Goal: Find specific fact: Find specific page/section

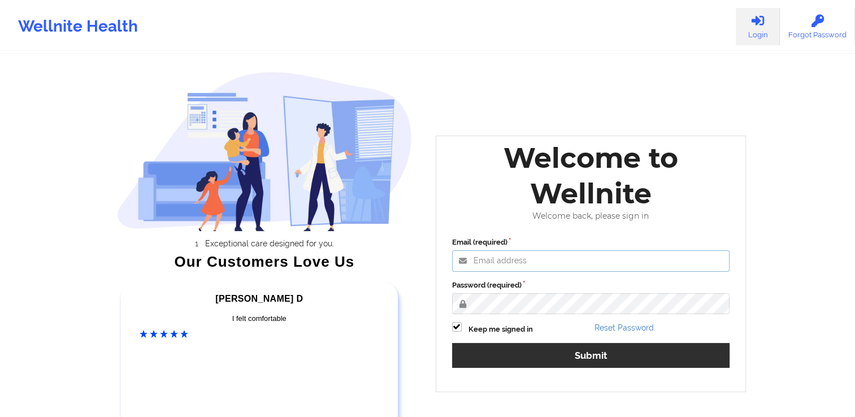
type input "[PERSON_NAME][EMAIL_ADDRESS][DOMAIN_NAME]"
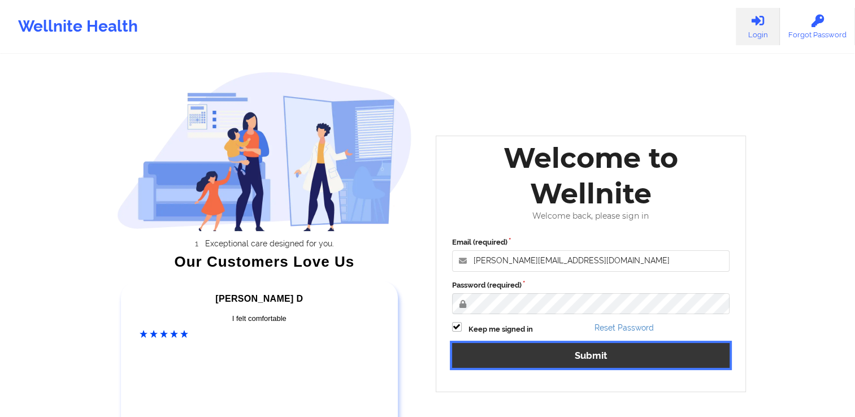
click at [534, 355] on button "Submit" at bounding box center [591, 355] width 278 height 24
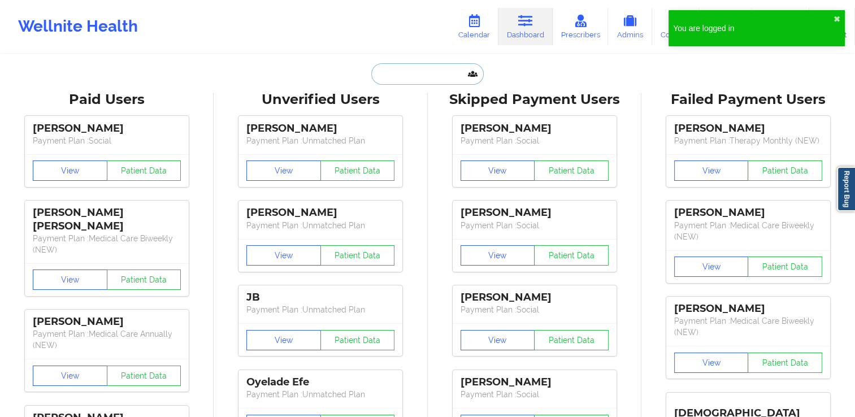
click at [405, 74] on input "text" at bounding box center [427, 73] width 112 height 21
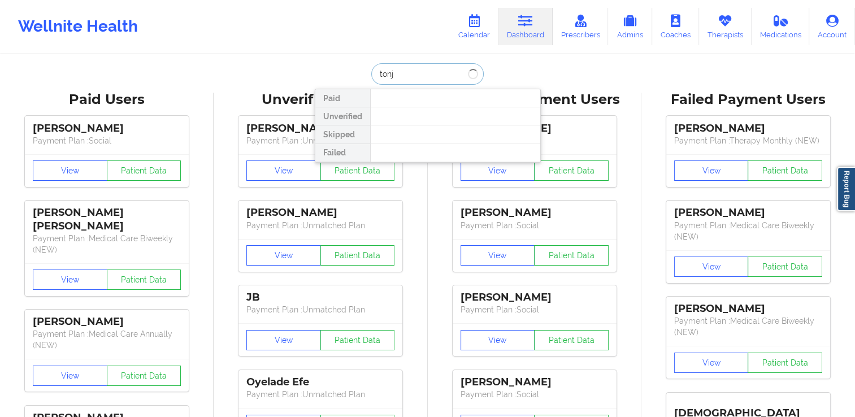
type input "[PERSON_NAME]"
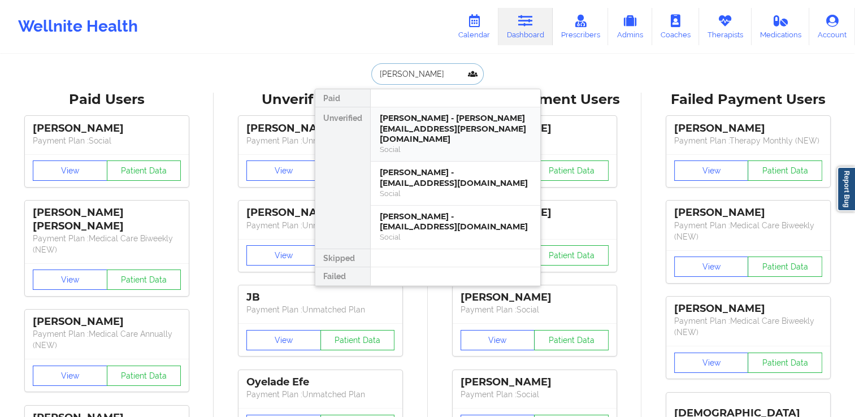
click at [436, 124] on div "[PERSON_NAME] - [PERSON_NAME][EMAIL_ADDRESS][PERSON_NAME][DOMAIN_NAME]" at bounding box center [455, 129] width 151 height 32
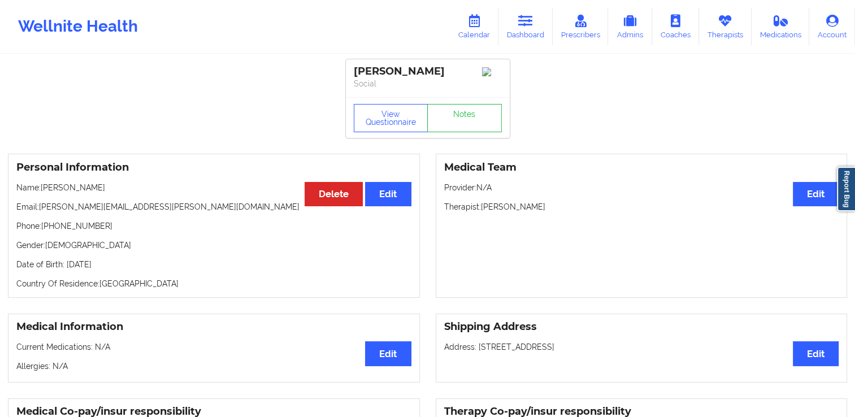
drag, startPoint x: 105, startPoint y: 186, endPoint x: 68, endPoint y: 191, distance: 37.6
click at [68, 191] on p "Name: [PERSON_NAME]" at bounding box center [213, 187] width 395 height 11
copy p "Lavarreda"
drag, startPoint x: 40, startPoint y: 207, endPoint x: 185, endPoint y: 215, distance: 146.0
click at [185, 212] on p "Email: [PERSON_NAME][EMAIL_ADDRESS][PERSON_NAME][DOMAIN_NAME]" at bounding box center [213, 206] width 395 height 11
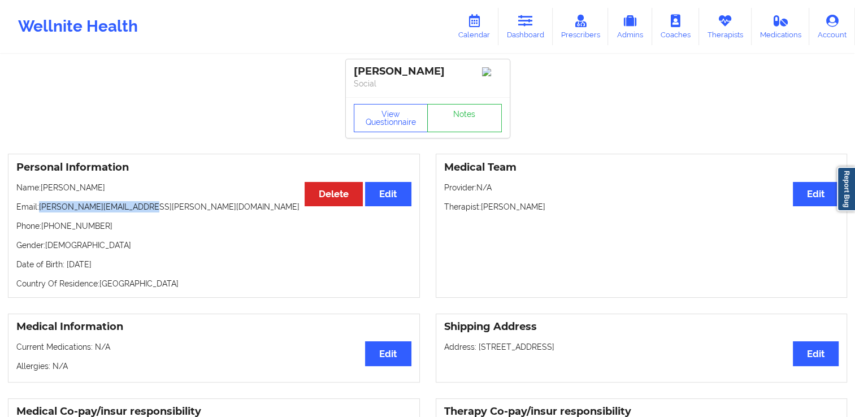
copy p "[PERSON_NAME][EMAIL_ADDRESS][PERSON_NAME][DOMAIN_NAME]"
